Goal: Task Accomplishment & Management: Use online tool/utility

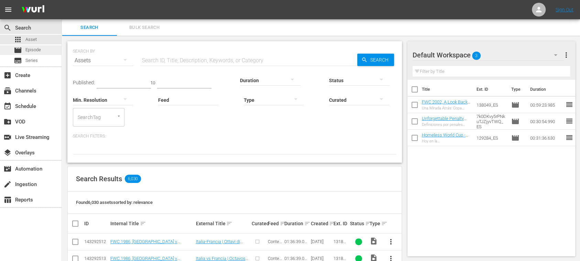
click at [37, 47] on span "Episode" at bounding box center [32, 49] width 15 height 7
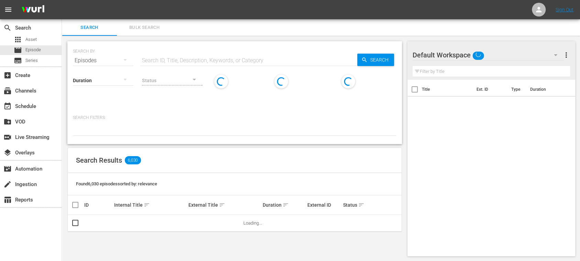
click at [146, 29] on span "Bulk Search" at bounding box center [144, 28] width 47 height 8
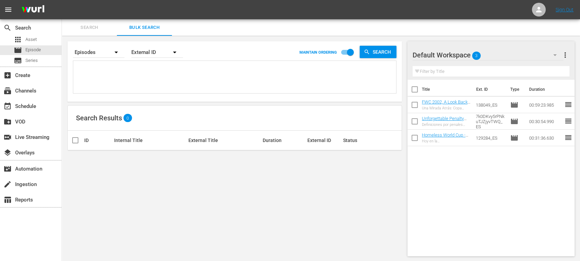
click at [157, 54] on div "External ID" at bounding box center [157, 52] width 52 height 19
click at [157, 70] on div "External ID" at bounding box center [154, 71] width 28 height 11
click at [130, 69] on textarea at bounding box center [235, 78] width 321 height 31
paste textarea "132554_ENG 132556_ENG 132558_ENG 132551_ENG 132553_ENG 132557_ENG 132555_ENG 13…"
type textarea "132554_ENG 132556_ENG 132558_ENG 132551_ENG 132553_ENG 132557_ENG 132555_ENG 13…"
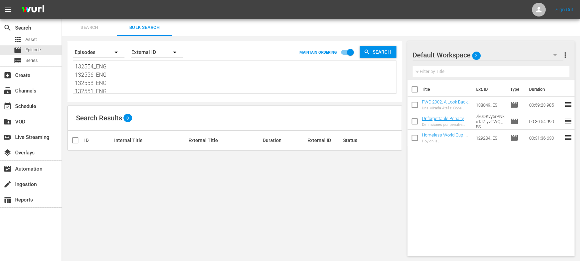
type textarea "132554_ENG 132556_ENG 132558_ENG 132551_ENG 132553_ENG 132557_ENG 132555_ENG 13…"
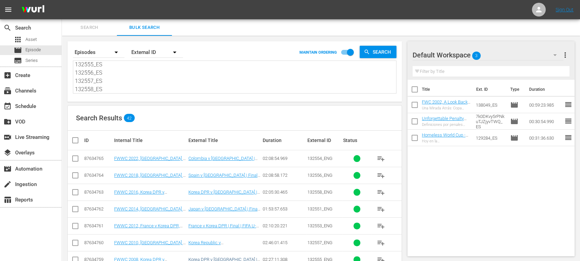
type textarea "132554_ENG 132556_ENG 132558_ENG 132551_ENG 132553_ENG 132557_ENG 132555_ENG 13…"
